Goal: Task Accomplishment & Management: Manage account settings

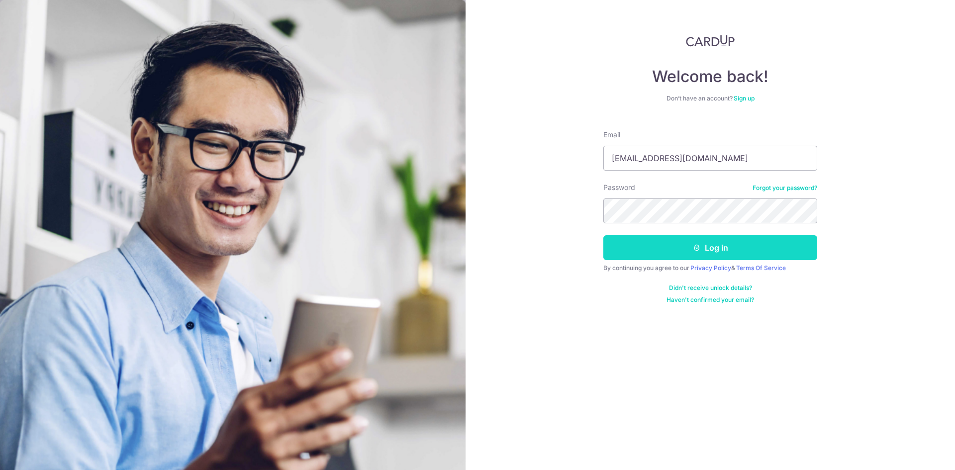
click at [763, 249] on button "Log in" at bounding box center [711, 247] width 214 height 25
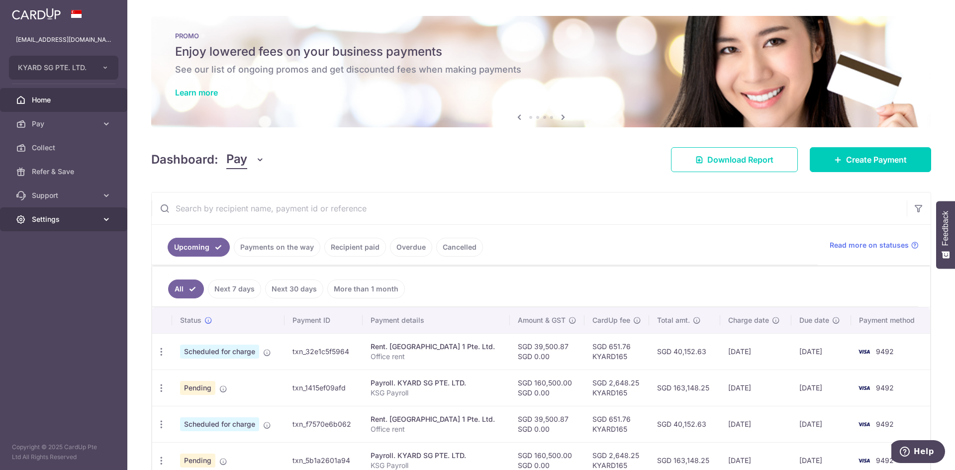
click at [102, 220] on link "Settings" at bounding box center [63, 219] width 127 height 24
click at [46, 238] on span "Account" at bounding box center [65, 243] width 66 height 10
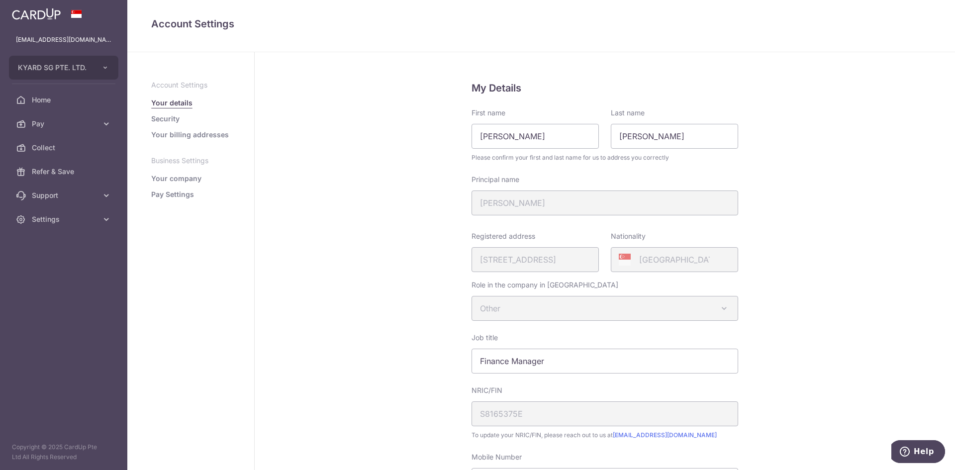
click at [567, 258] on div "Registered address 624, ANG MO KIO AVENUE 4, 07, 1098, SINGAPORE, 560624" at bounding box center [535, 251] width 127 height 41
click at [179, 178] on link "Your company" at bounding box center [176, 179] width 50 height 10
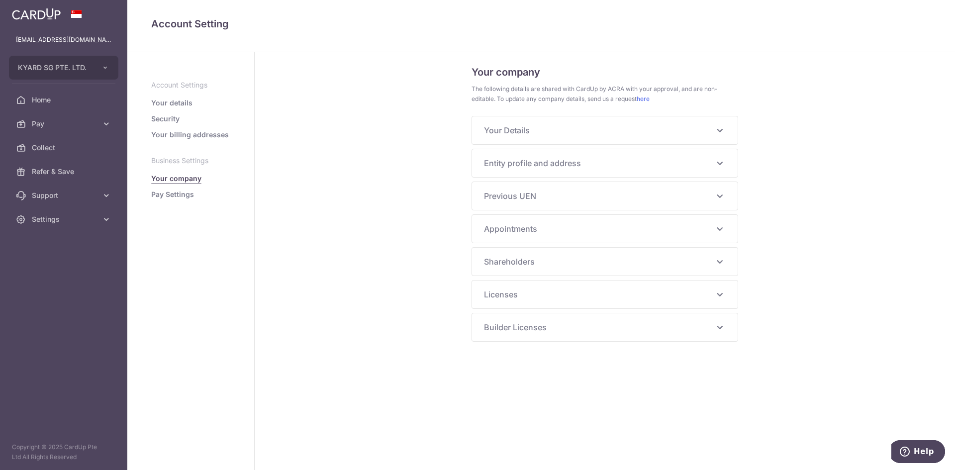
click at [164, 193] on link "Pay Settings" at bounding box center [172, 195] width 43 height 10
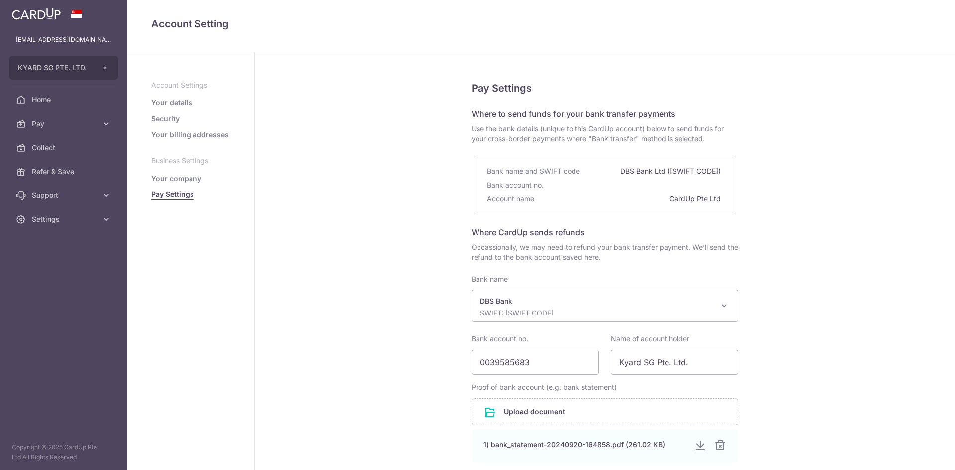
select select "6"
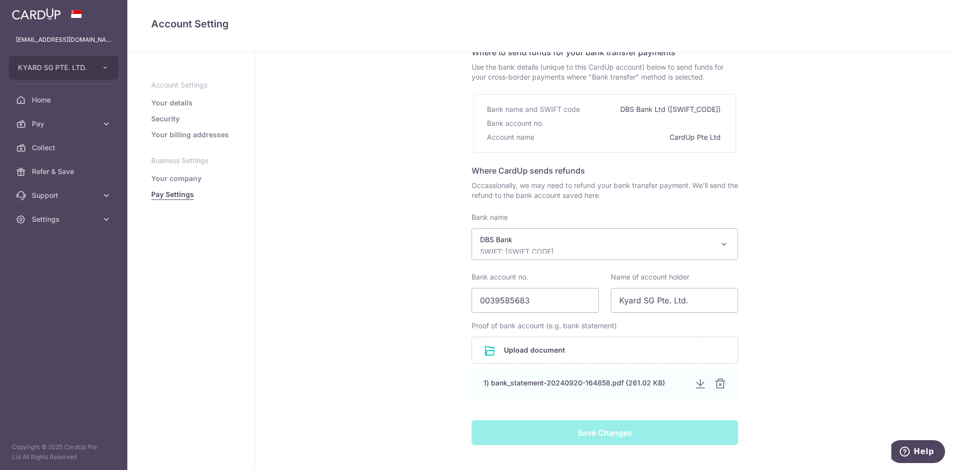
scroll to position [12, 0]
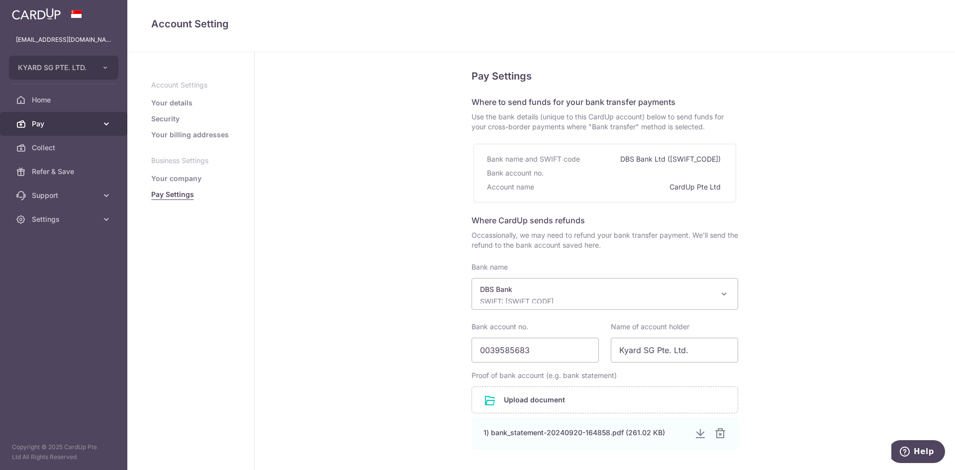
click at [102, 125] on icon at bounding box center [107, 124] width 10 height 10
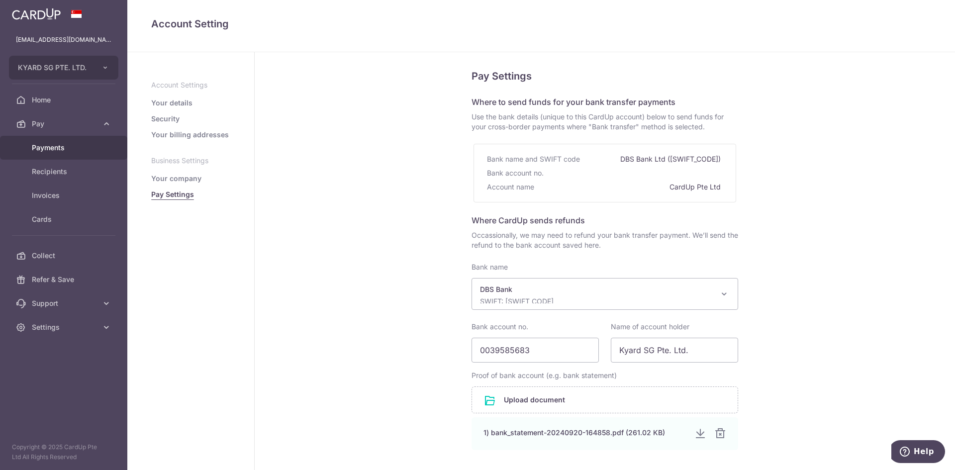
click at [61, 142] on link "Payments" at bounding box center [63, 148] width 127 height 24
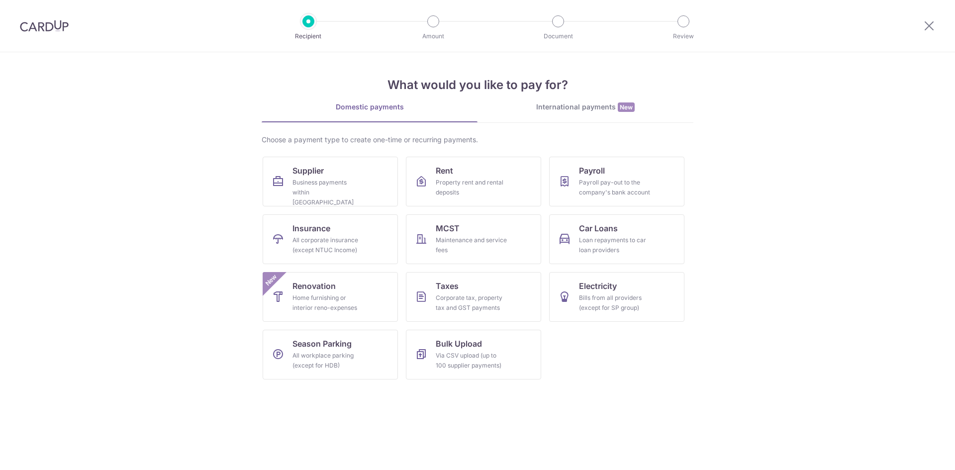
click at [49, 26] on img at bounding box center [44, 26] width 49 height 12
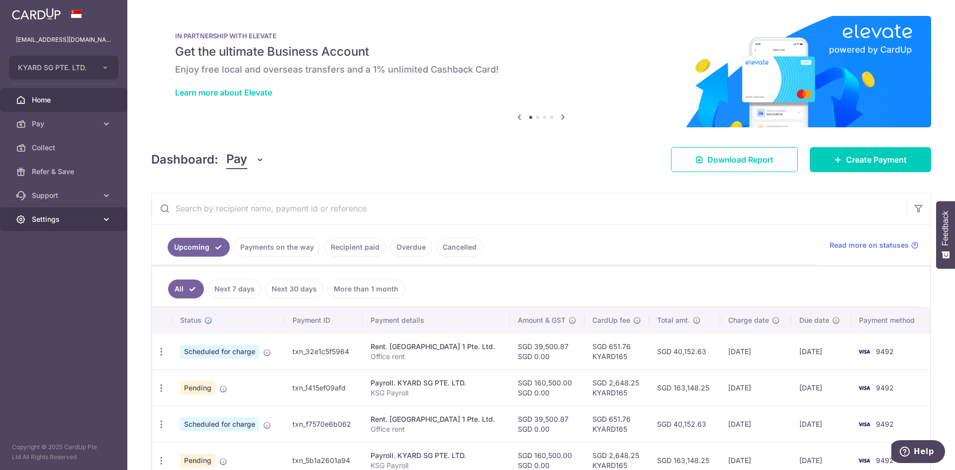
click at [97, 216] on span "Settings" at bounding box center [65, 219] width 66 height 10
click at [103, 192] on icon at bounding box center [107, 196] width 10 height 10
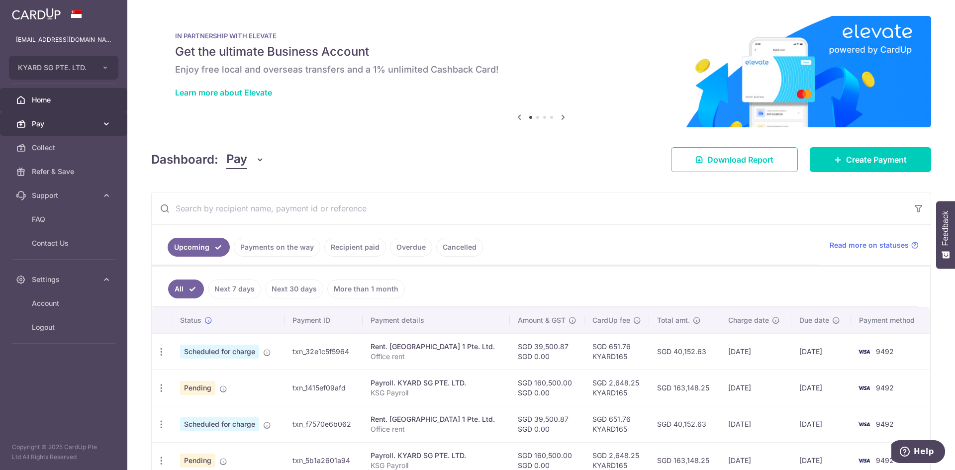
click at [103, 126] on icon at bounding box center [107, 124] width 10 height 10
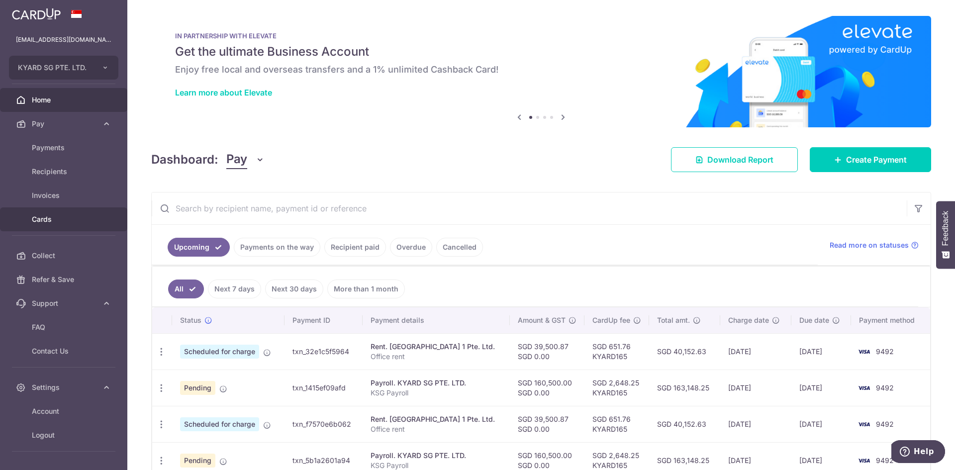
click at [41, 213] on link "Cards" at bounding box center [63, 219] width 127 height 24
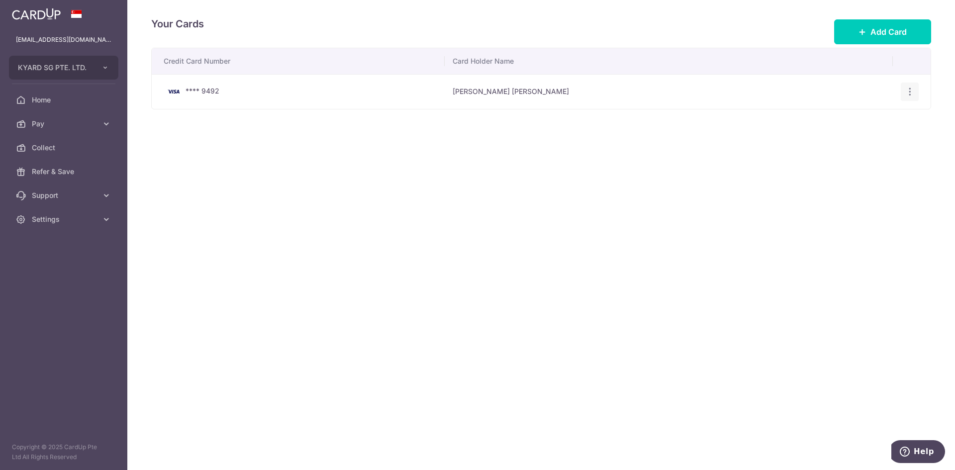
click at [909, 93] on icon "button" at bounding box center [910, 92] width 10 height 10
click at [862, 118] on span "View/Edit" at bounding box center [877, 119] width 68 height 12
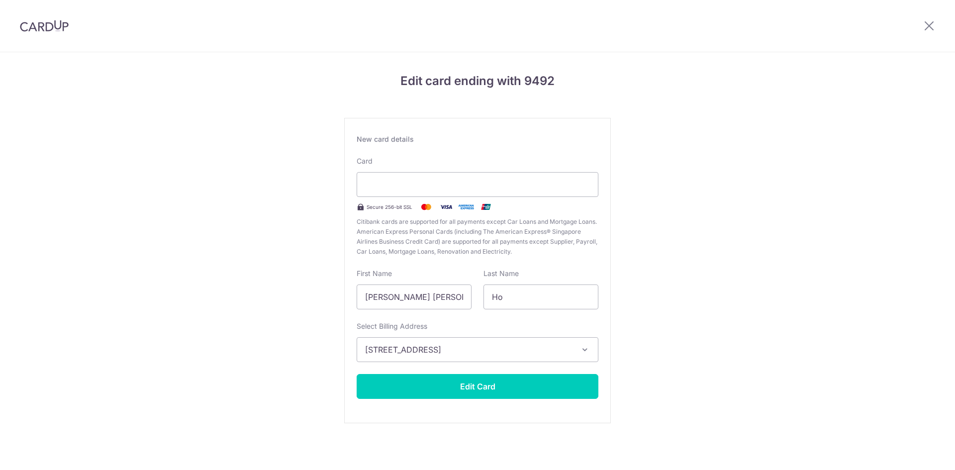
click at [305, 173] on div "Edit card ending with 9492 New card details Card Secure 256-bit SSL Citibank ca…" at bounding box center [477, 261] width 955 height 418
drag, startPoint x: 932, startPoint y: 24, endPoint x: 926, endPoint y: 29, distance: 8.2
click at [932, 24] on icon at bounding box center [929, 25] width 12 height 12
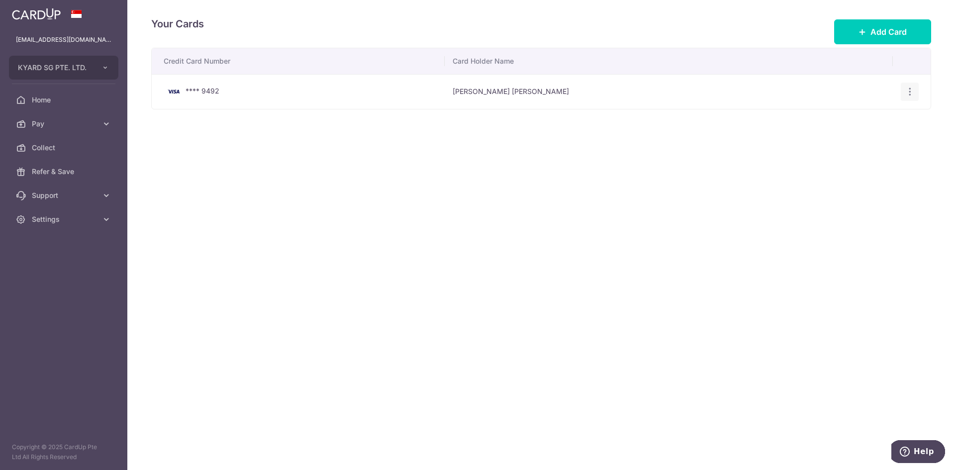
click at [908, 89] on icon "button" at bounding box center [910, 92] width 10 height 10
click at [862, 118] on span "View/Edit" at bounding box center [877, 119] width 68 height 12
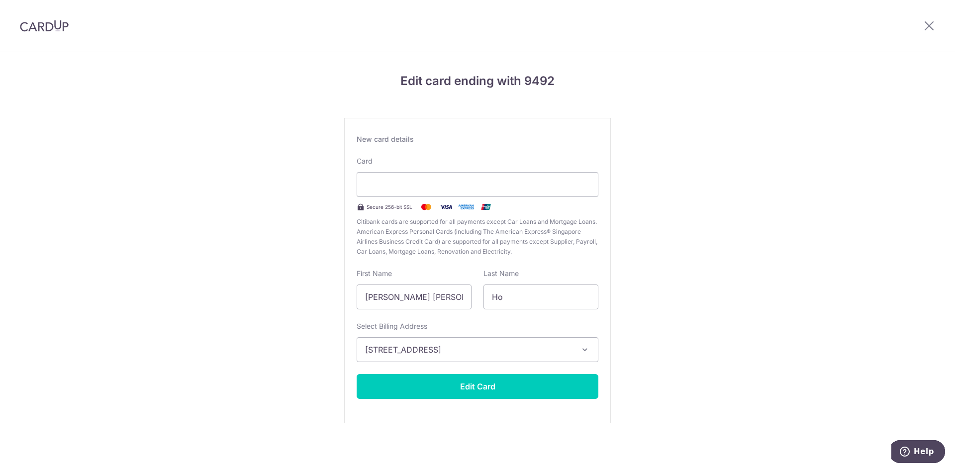
drag, startPoint x: 806, startPoint y: 103, endPoint x: 788, endPoint y: 134, distance: 35.2
click at [806, 103] on div "Edit card ending with 9492 New card details Card Secure 256-bit SSL Citibank ca…" at bounding box center [477, 261] width 955 height 418
click at [535, 191] on div at bounding box center [478, 184] width 242 height 25
click at [669, 257] on div "Edit card ending with 9492 New card details Card Secure 256-bit SSL Citibank ca…" at bounding box center [477, 261] width 955 height 418
click at [591, 351] on button "[STREET_ADDRESS]" at bounding box center [478, 349] width 242 height 25
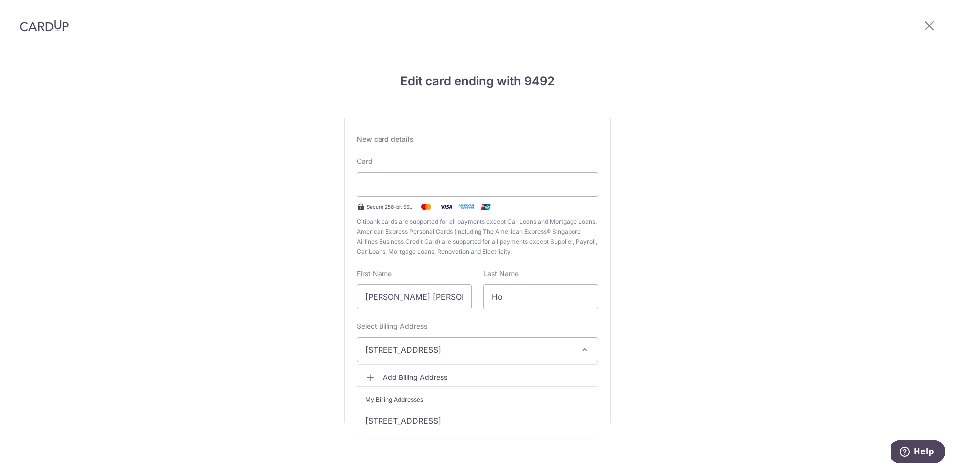
click at [413, 377] on span "Add Billing Address" at bounding box center [486, 378] width 207 height 10
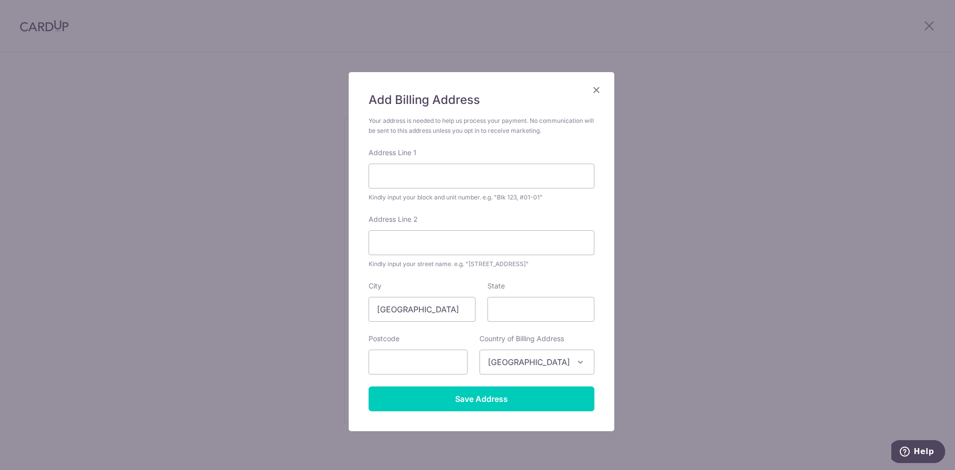
click at [137, 112] on div "Add Billing Address Your address is needed to help us process your payment. No …" at bounding box center [477, 235] width 955 height 470
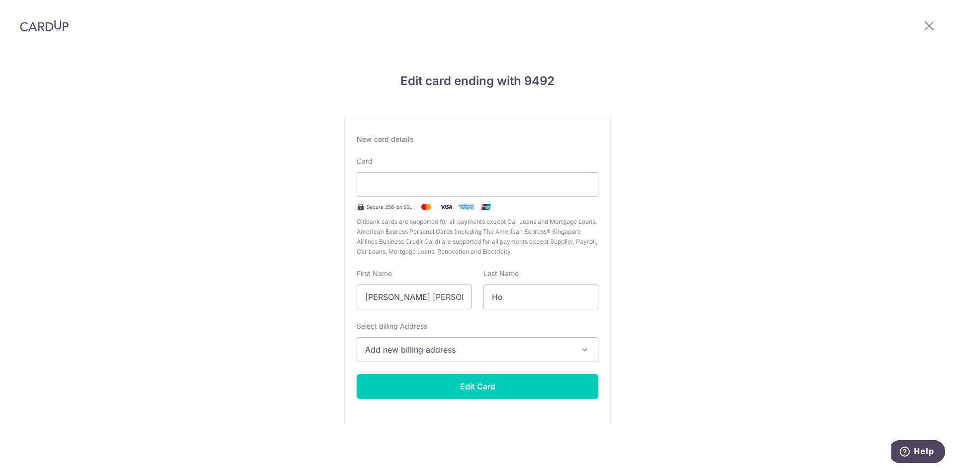
click at [587, 349] on icon "button" at bounding box center [585, 350] width 10 height 10
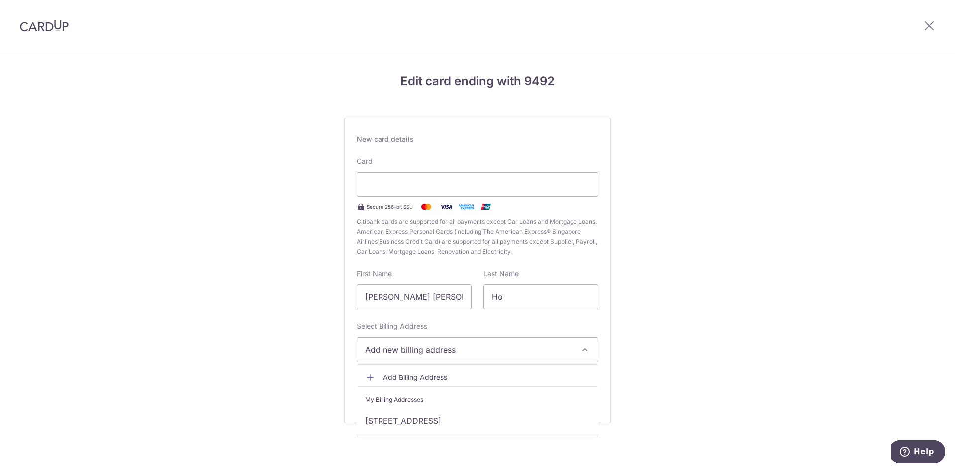
click at [417, 380] on span "Add Billing Address" at bounding box center [486, 378] width 207 height 10
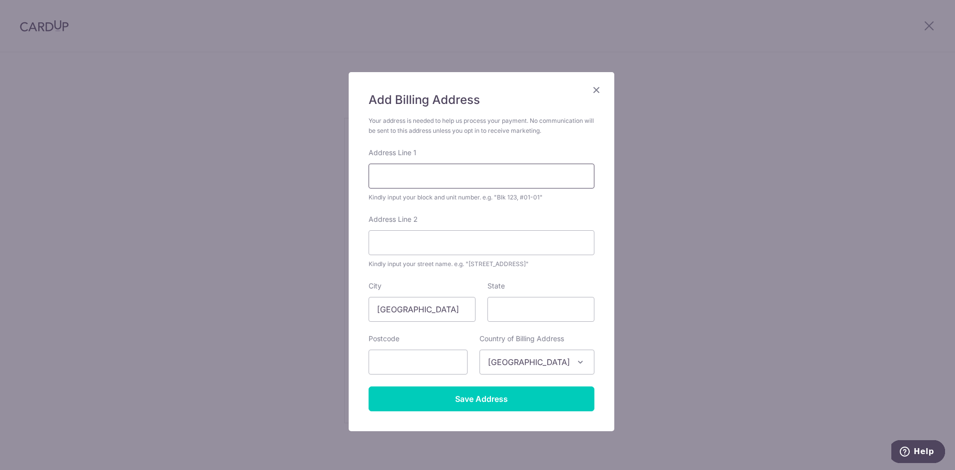
click at [418, 169] on input "Address Line 1" at bounding box center [482, 176] width 226 height 25
type input "Les Maisons Nassim"
type input "14B #03-02"
click at [410, 361] on input "text" at bounding box center [418, 362] width 99 height 25
type input "257470"
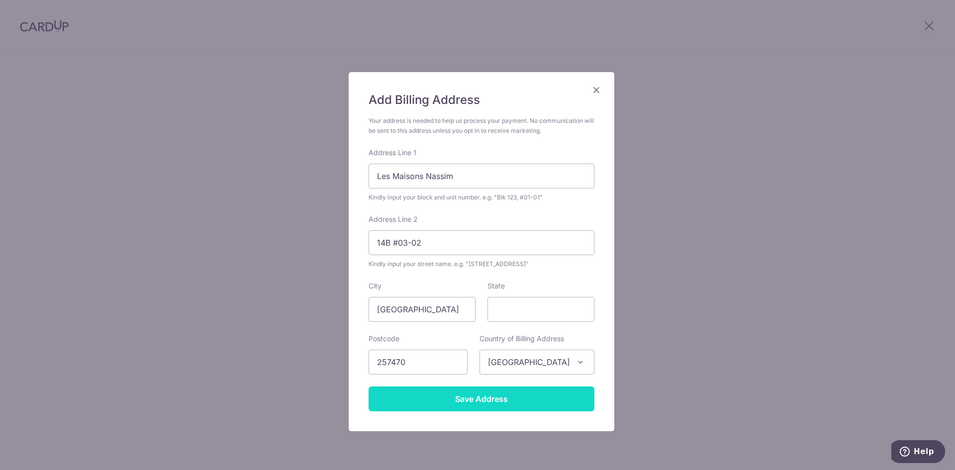
click at [499, 402] on input "Save Address" at bounding box center [482, 399] width 226 height 25
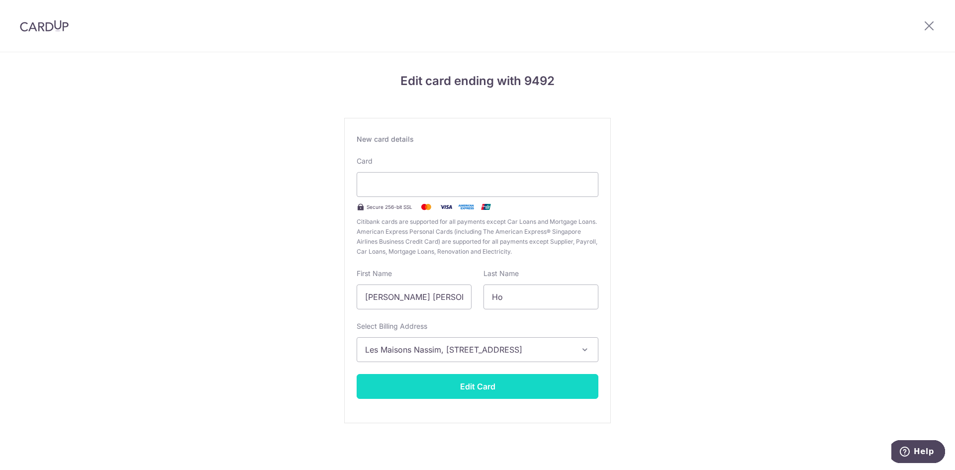
click at [504, 385] on button "Edit Card" at bounding box center [478, 386] width 242 height 25
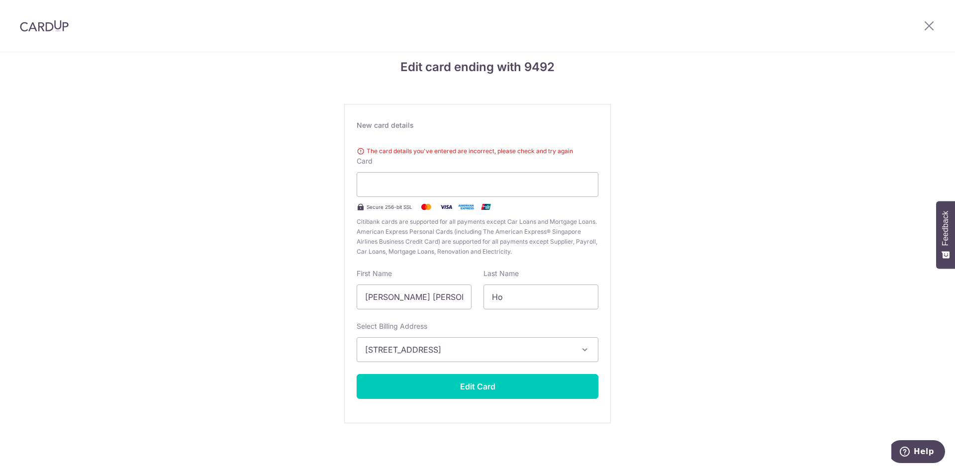
click at [580, 346] on icon "button" at bounding box center [585, 350] width 10 height 10
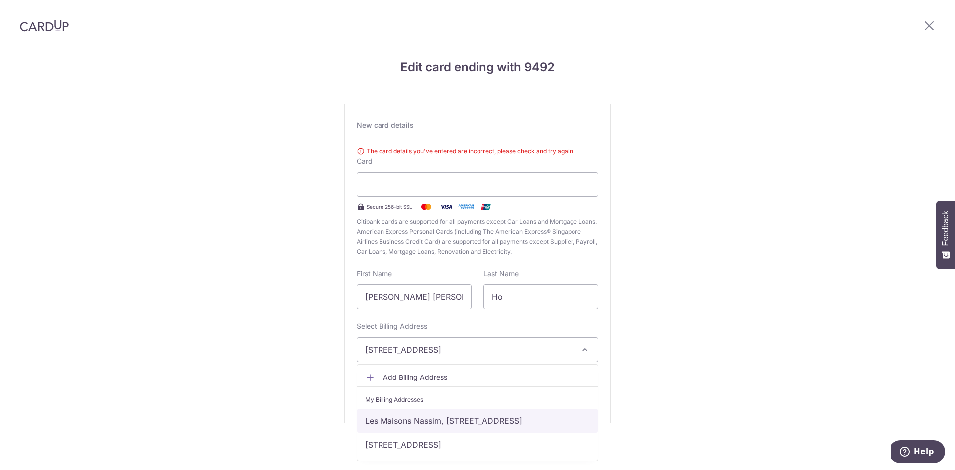
click at [472, 422] on link "Les Maisons Nassim, [STREET_ADDRESS]" at bounding box center [477, 421] width 241 height 24
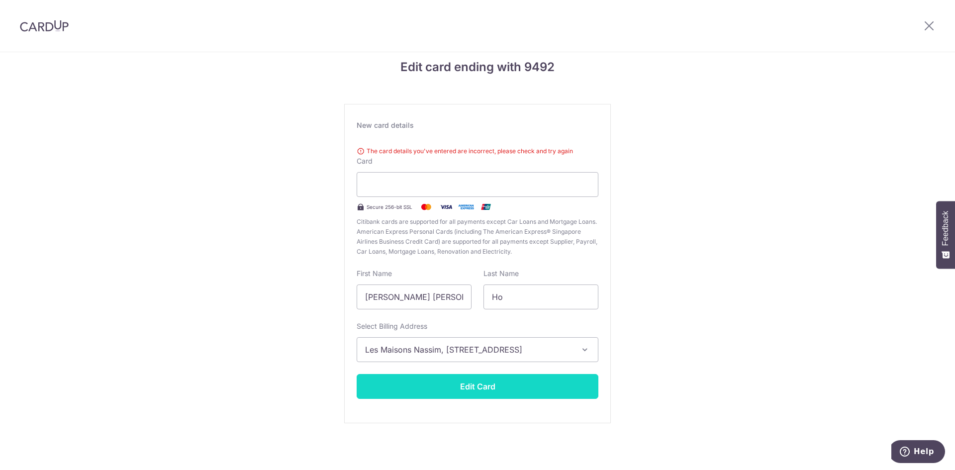
click at [500, 390] on button "Edit Card" at bounding box center [478, 386] width 242 height 25
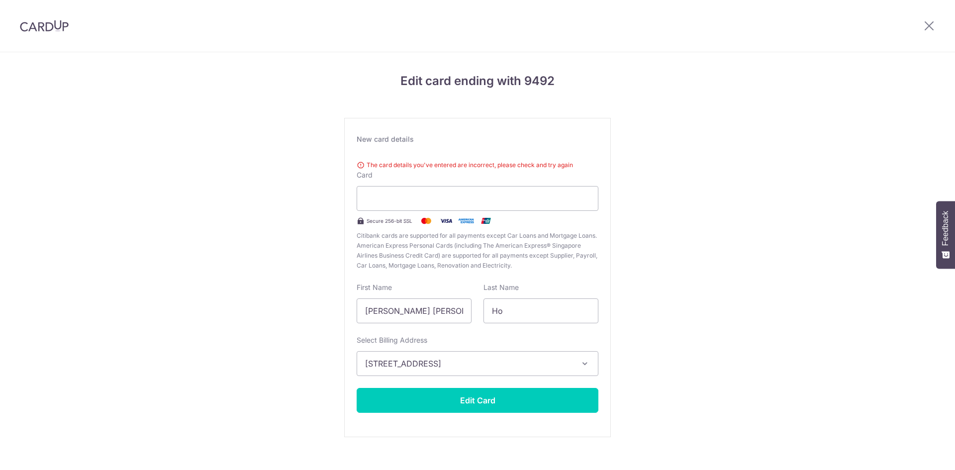
scroll to position [14, 0]
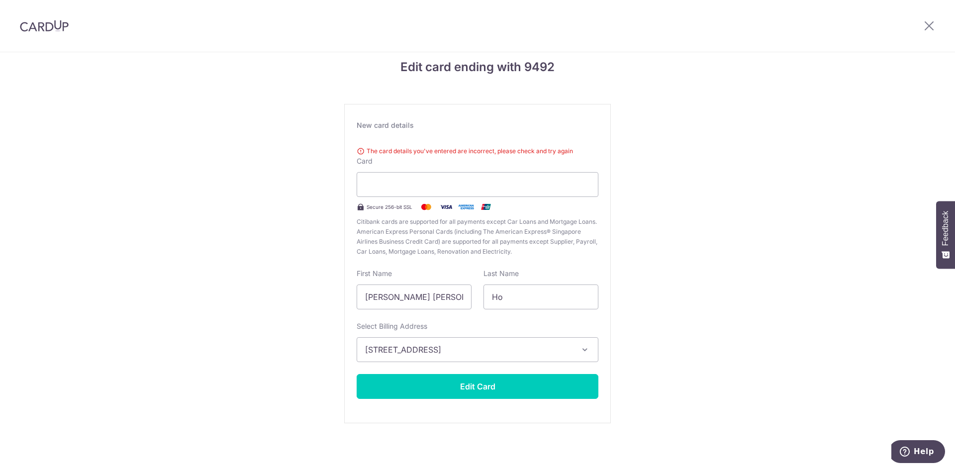
click at [582, 345] on icon "button" at bounding box center [585, 350] width 10 height 10
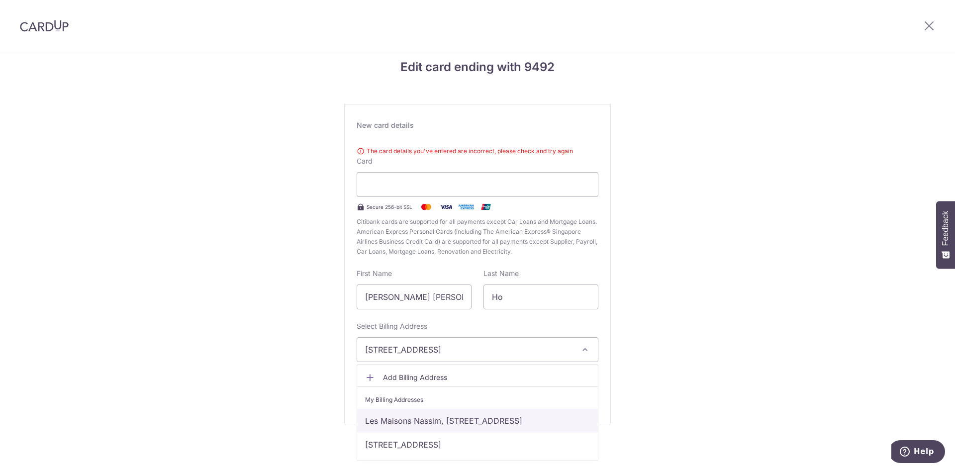
click at [407, 425] on link "Les Maisons Nassim, [STREET_ADDRESS]" at bounding box center [477, 421] width 241 height 24
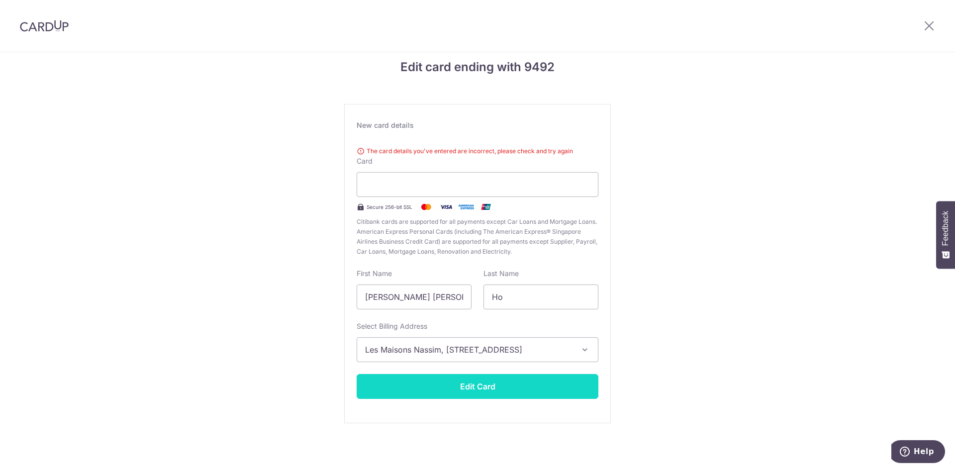
click at [454, 387] on button "Edit Card" at bounding box center [478, 386] width 242 height 25
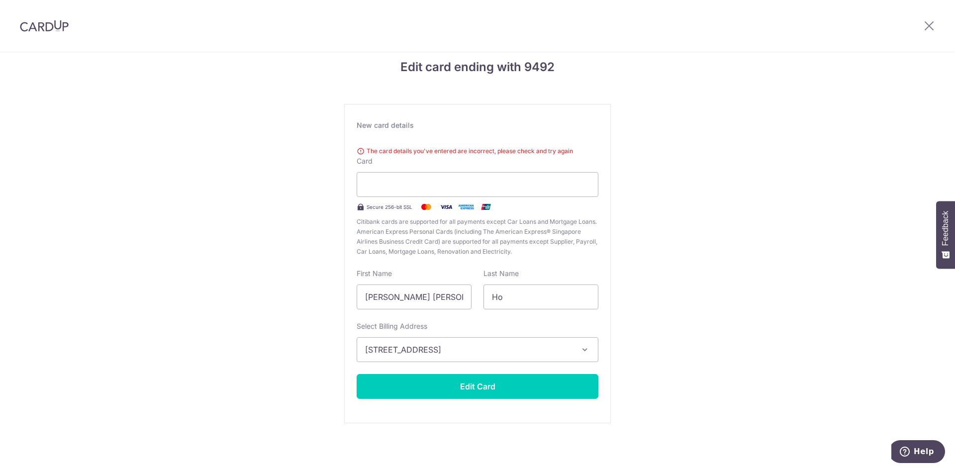
click at [940, 22] on div at bounding box center [930, 26] width 52 height 52
click at [924, 26] on icon at bounding box center [929, 25] width 12 height 12
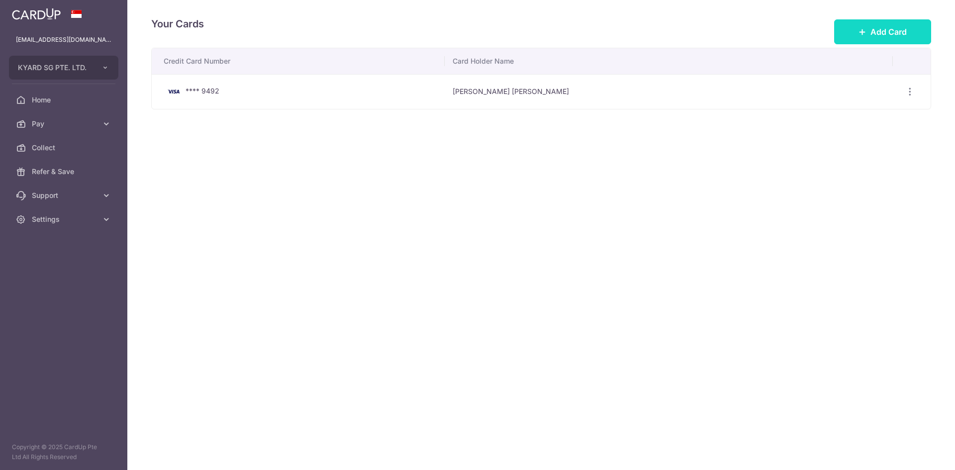
click at [878, 31] on span "Add Card" at bounding box center [889, 32] width 36 height 12
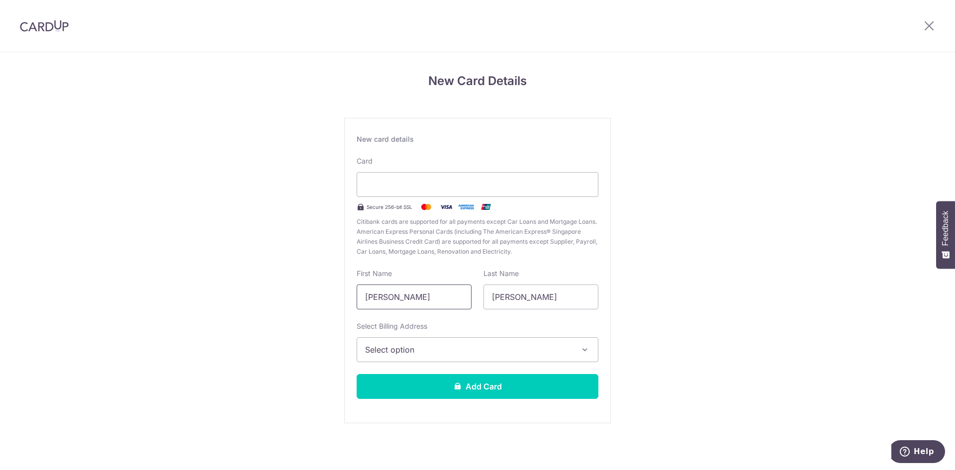
click at [434, 307] on input "[PERSON_NAME]" at bounding box center [414, 297] width 115 height 25
drag, startPoint x: 419, startPoint y: 299, endPoint x: 361, endPoint y: 292, distance: 58.2
click at [361, 292] on input "[PERSON_NAME]" at bounding box center [414, 297] width 115 height 25
type input "[PERSON_NAME] [PERSON_NAME]"
type input "Ho"
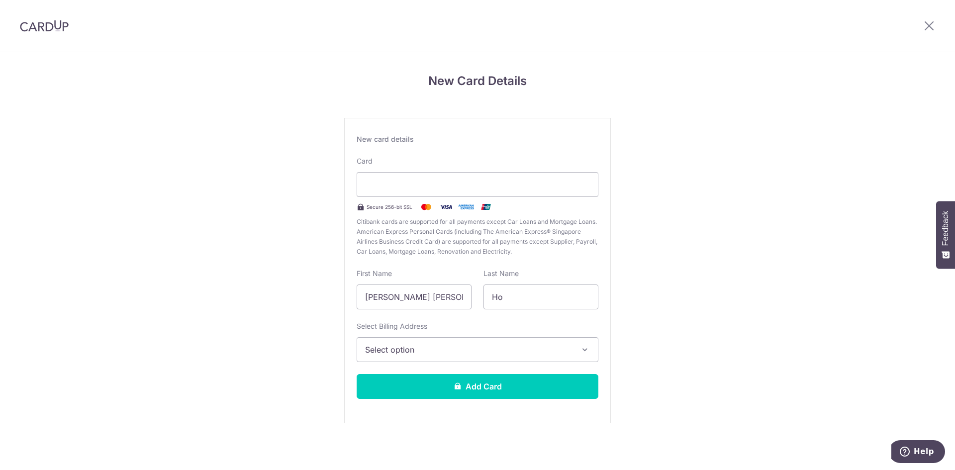
click at [579, 343] on button "Select option" at bounding box center [478, 349] width 242 height 25
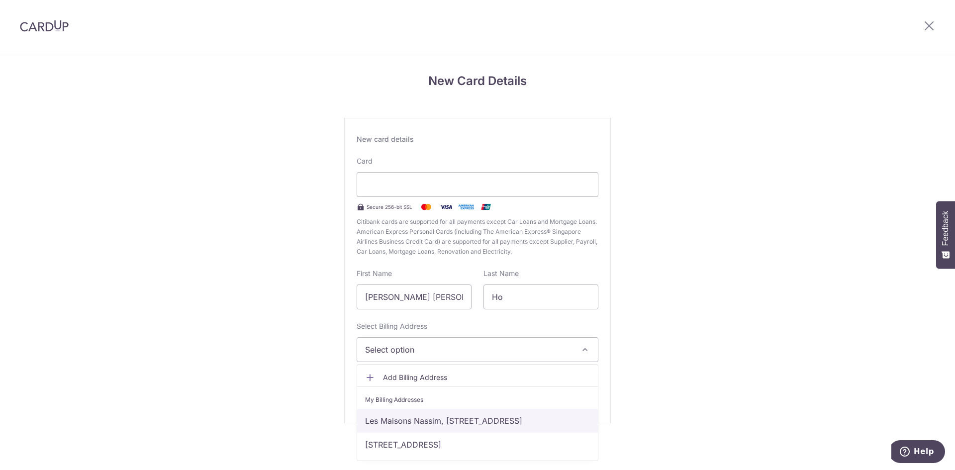
click at [438, 428] on link "Les Maisons Nassim, [STREET_ADDRESS]" at bounding box center [477, 421] width 241 height 24
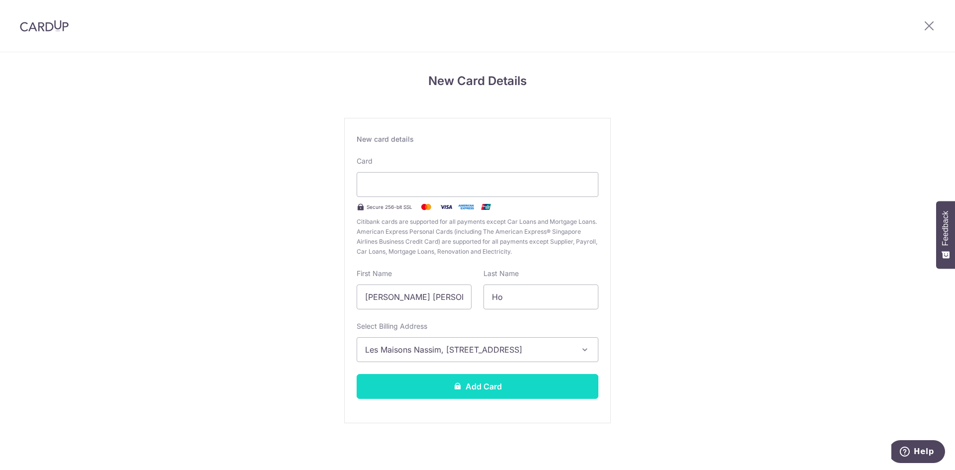
click at [497, 386] on button "Add Card" at bounding box center [478, 386] width 242 height 25
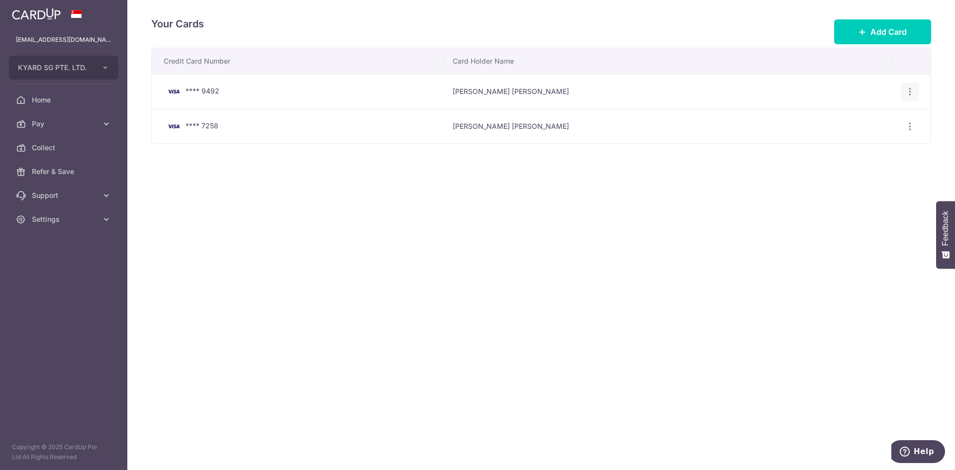
click at [907, 92] on icon "button" at bounding box center [910, 92] width 10 height 10
click at [860, 144] on span "Delete" at bounding box center [877, 143] width 68 height 12
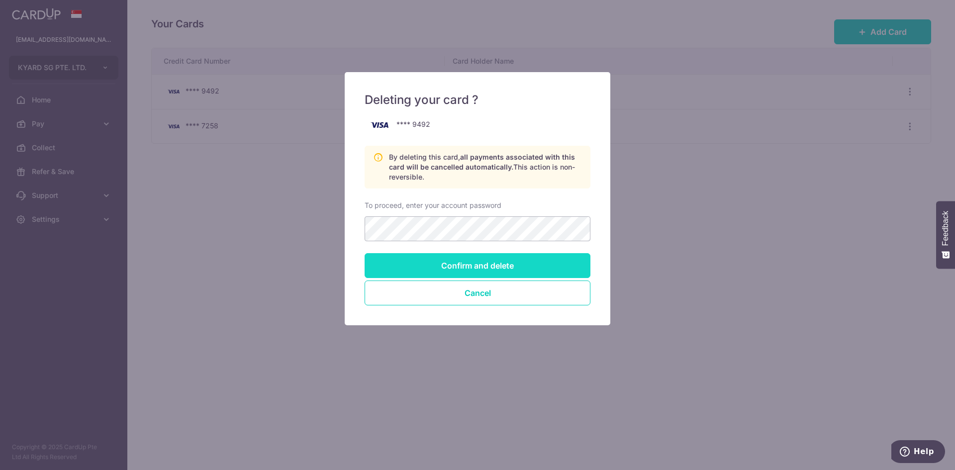
click at [487, 273] on input "Confirm and delete" at bounding box center [478, 265] width 226 height 25
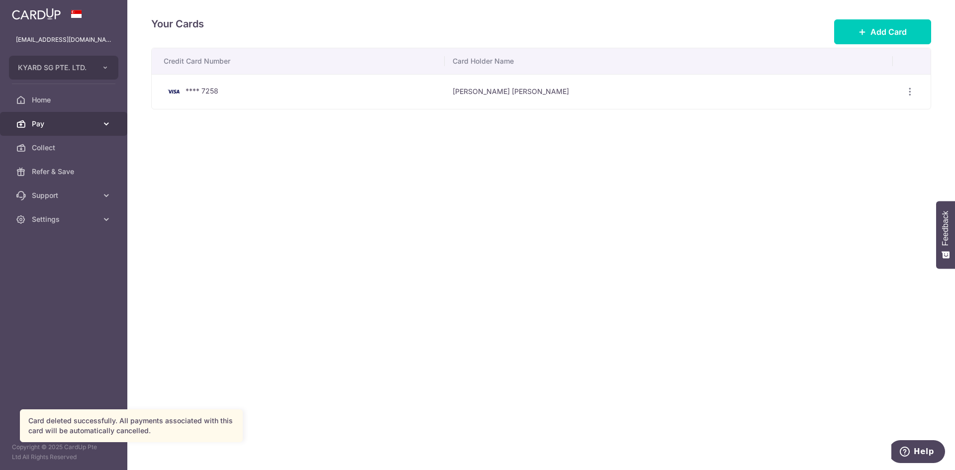
click at [105, 124] on icon at bounding box center [107, 124] width 10 height 10
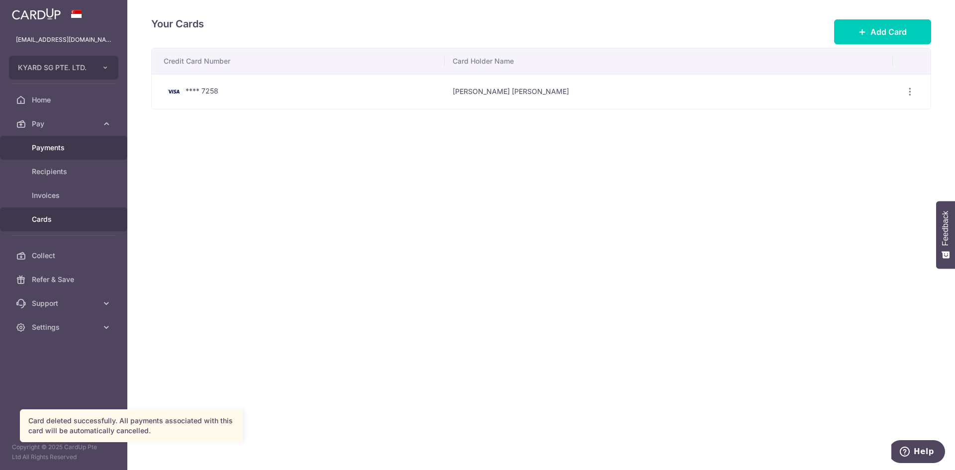
click at [42, 146] on span "Payments" at bounding box center [65, 148] width 66 height 10
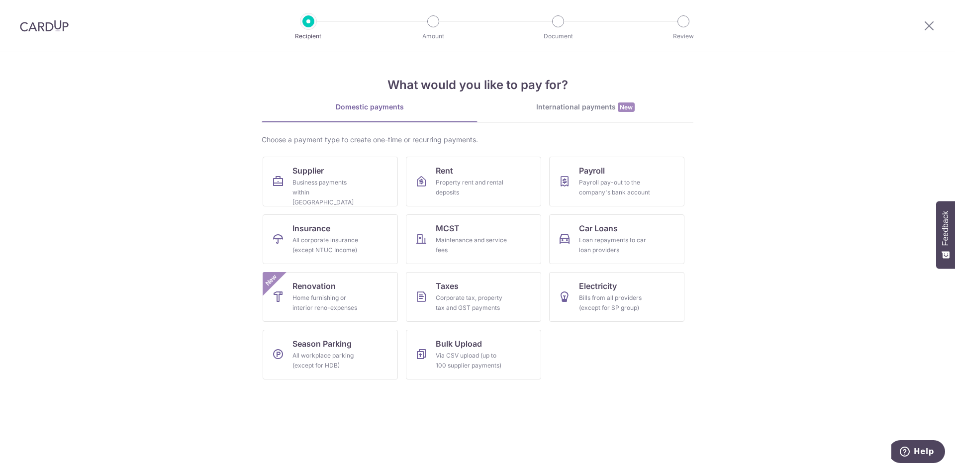
click at [937, 23] on div at bounding box center [930, 26] width 52 height 52
click at [925, 29] on icon at bounding box center [929, 25] width 12 height 12
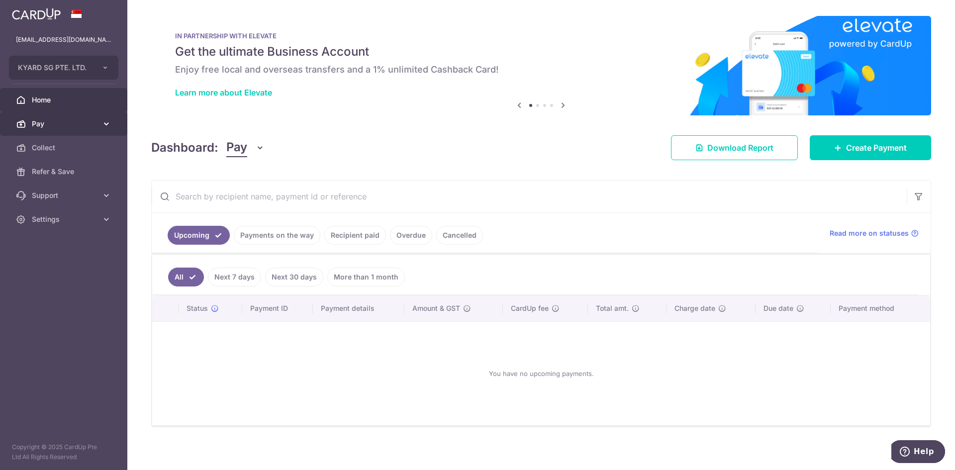
click at [99, 123] on link "Pay" at bounding box center [63, 124] width 127 height 24
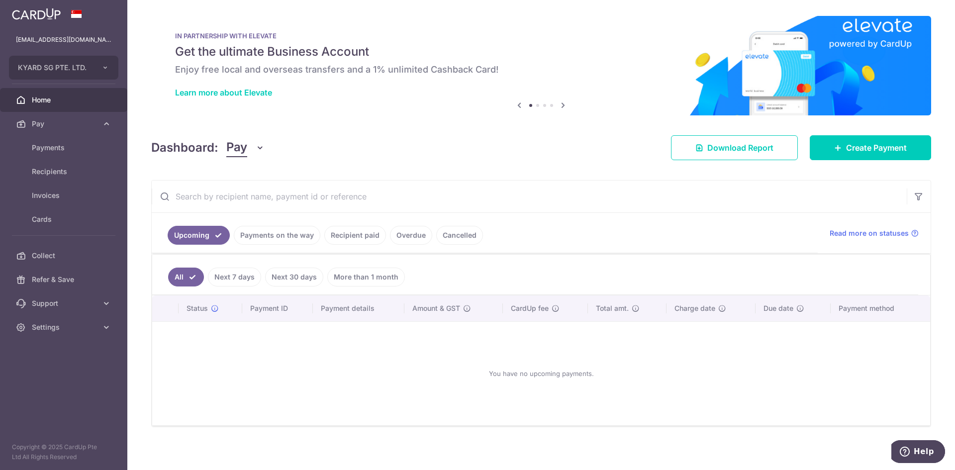
click at [357, 272] on link "More than 1 month" at bounding box center [366, 277] width 78 height 19
click at [367, 126] on div "× Pause Schedule Pause all future payments in this series Pause just this one p…" at bounding box center [541, 235] width 828 height 470
click at [289, 278] on link "Next 30 days" at bounding box center [280, 277] width 58 height 19
click at [360, 276] on link "More than 1 month" at bounding box center [366, 277] width 78 height 19
click at [180, 279] on link "All" at bounding box center [179, 277] width 22 height 19
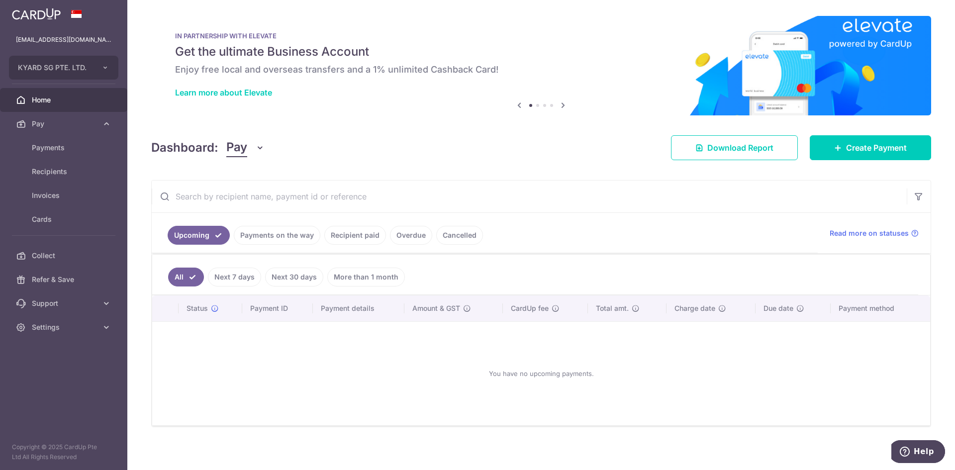
click at [262, 236] on link "Payments on the way" at bounding box center [277, 235] width 87 height 19
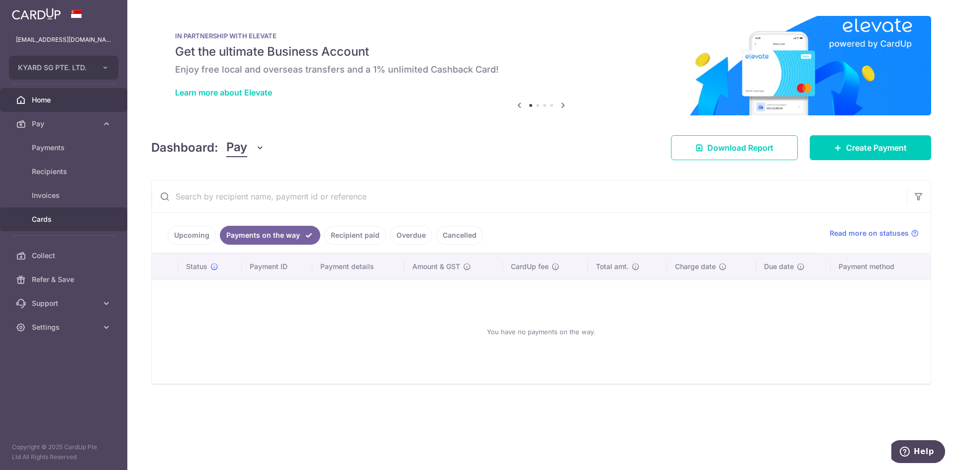
click at [48, 216] on span "Cards" at bounding box center [65, 219] width 66 height 10
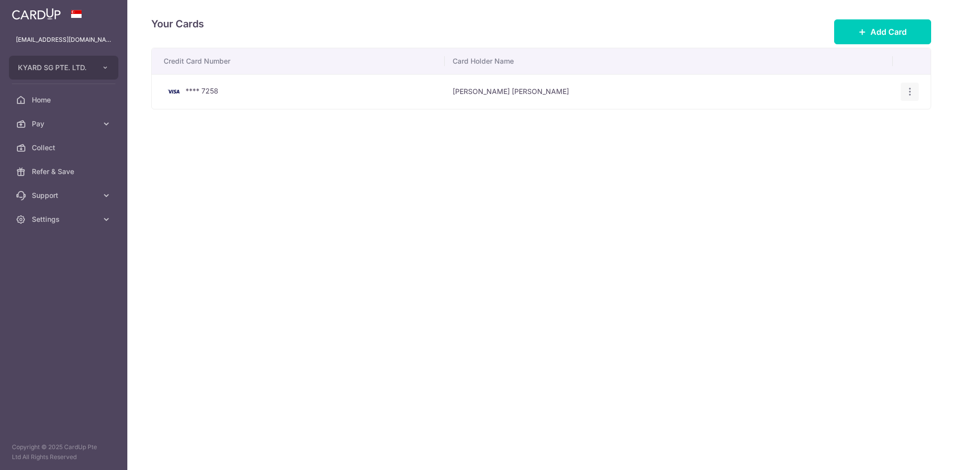
click at [906, 94] on icon "button" at bounding box center [910, 92] width 10 height 10
click at [362, 207] on div "Your Cards Add Card Credit Card Number Card Holder Name **** 7258 Yau Chung Rob…" at bounding box center [541, 235] width 828 height 470
click at [102, 194] on icon at bounding box center [107, 196] width 10 height 10
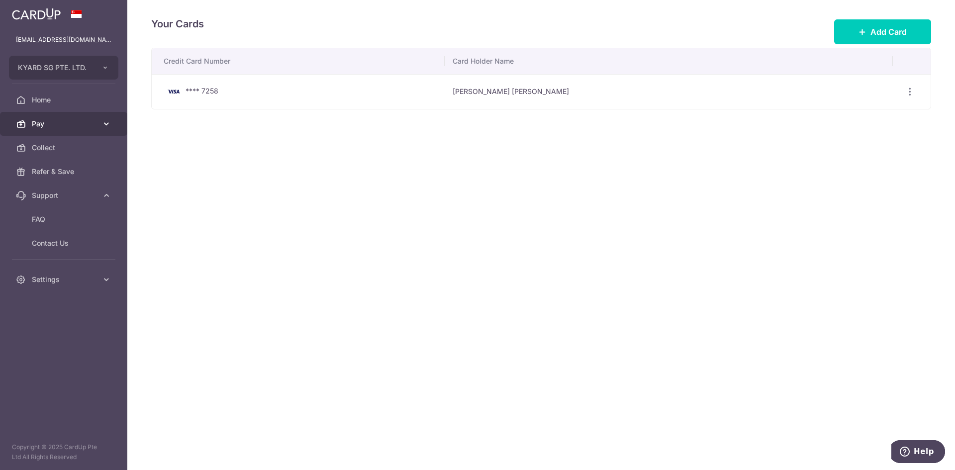
click at [106, 123] on icon at bounding box center [107, 124] width 10 height 10
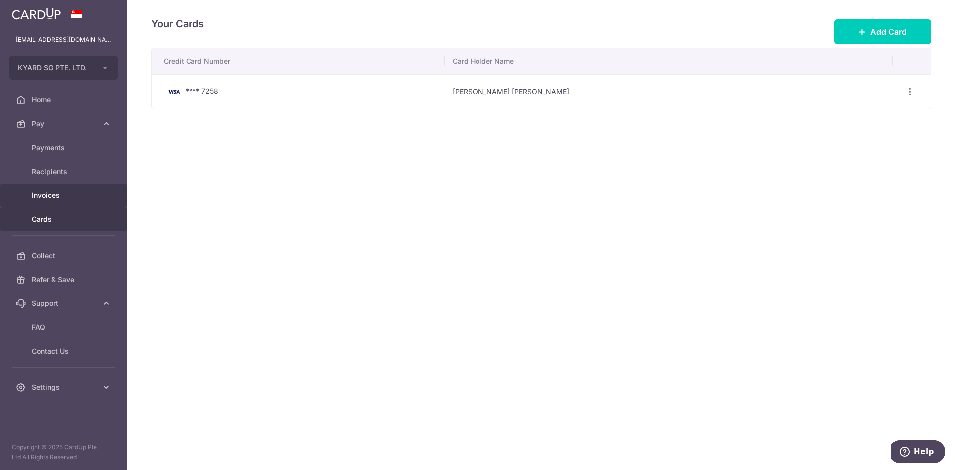
click at [55, 193] on span "Invoices" at bounding box center [65, 196] width 66 height 10
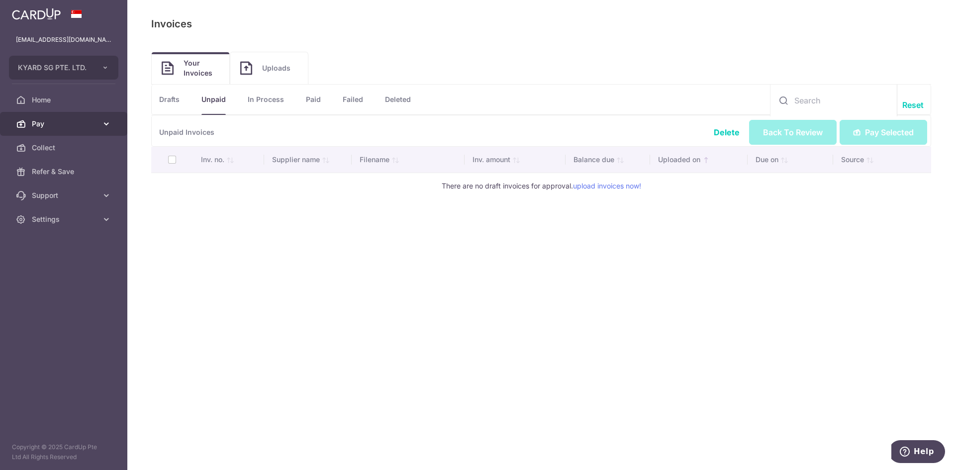
click at [111, 122] on icon at bounding box center [107, 124] width 10 height 10
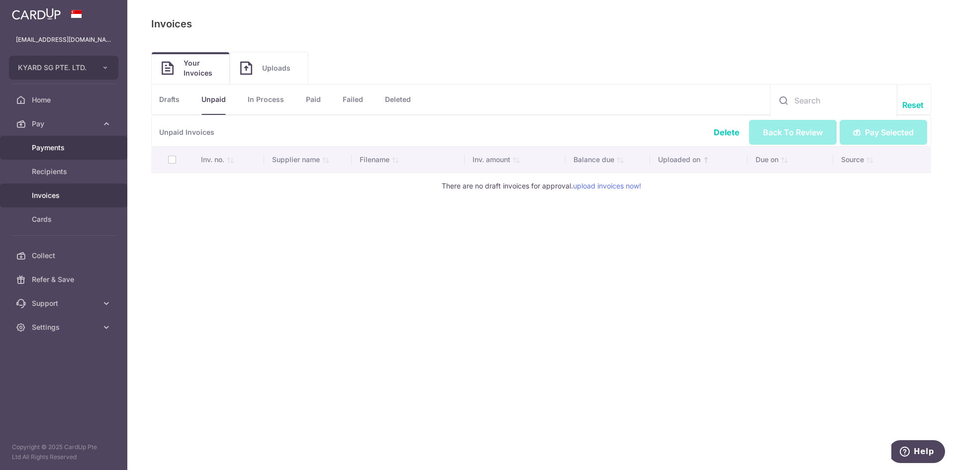
click at [26, 143] on link "Payments" at bounding box center [63, 148] width 127 height 24
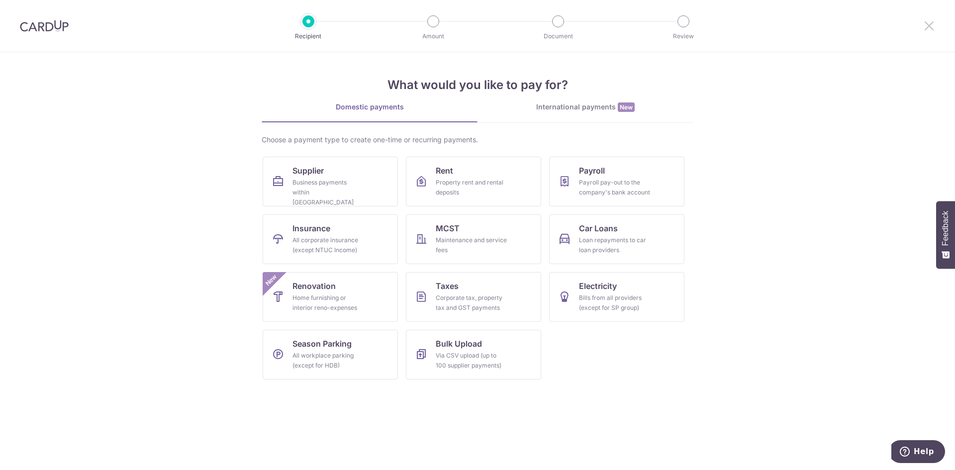
click at [932, 24] on icon at bounding box center [929, 25] width 12 height 12
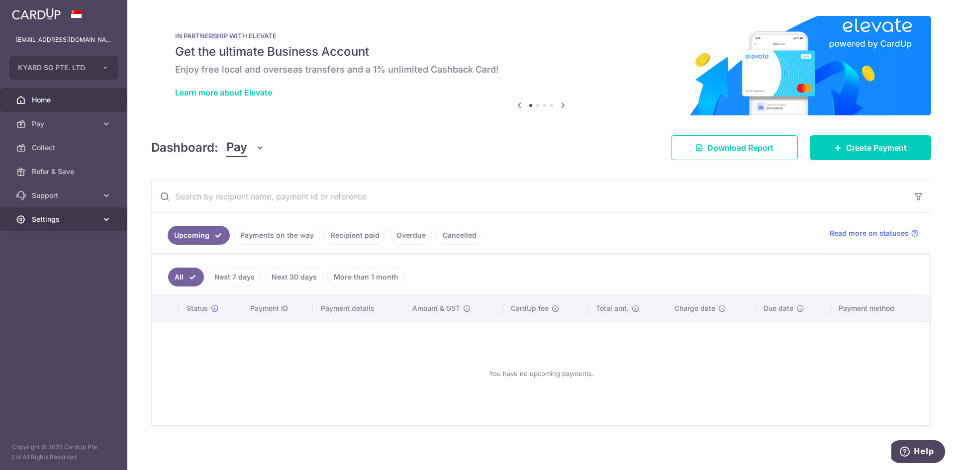
click at [103, 221] on icon at bounding box center [107, 219] width 10 height 10
click at [107, 198] on icon at bounding box center [107, 196] width 10 height 10
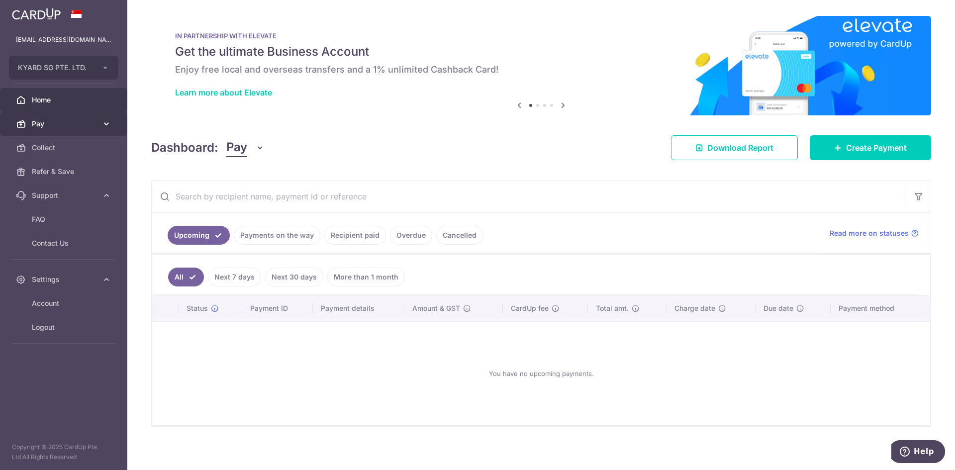
click at [104, 119] on icon at bounding box center [107, 124] width 10 height 10
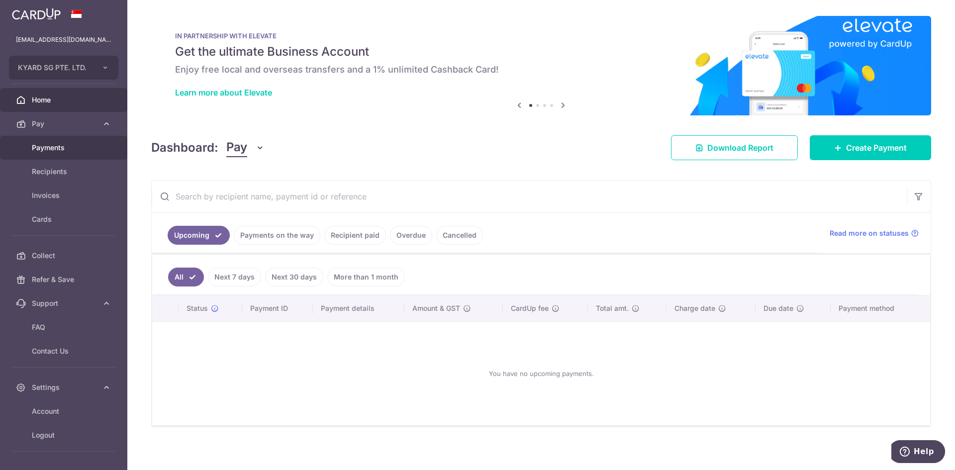
click at [47, 151] on span "Payments" at bounding box center [65, 148] width 66 height 10
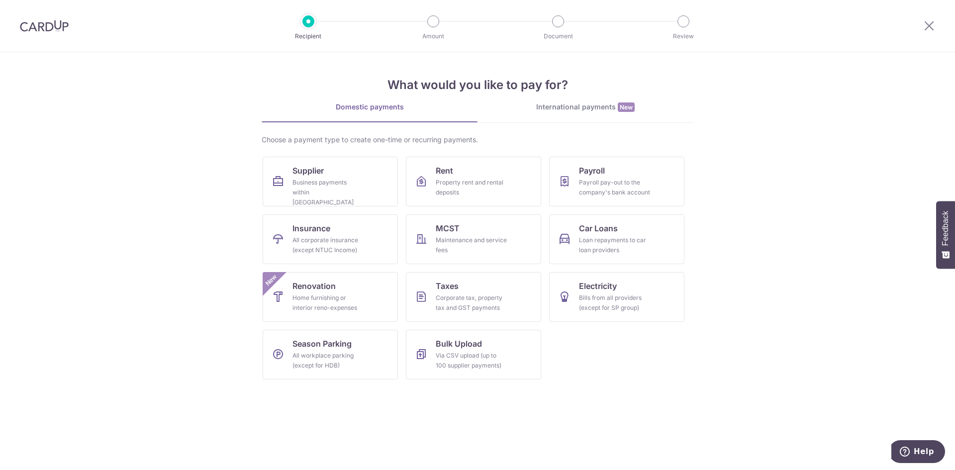
click at [922, 25] on div at bounding box center [930, 26] width 52 height 52
click at [932, 27] on icon at bounding box center [929, 25] width 12 height 12
